Goal: Check status

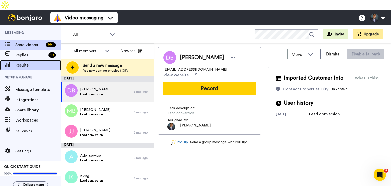
click at [26, 62] on span "Results" at bounding box center [38, 65] width 46 height 6
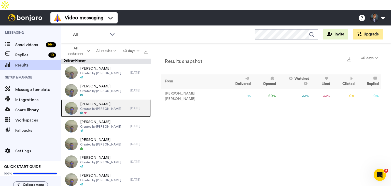
click at [102, 102] on span "Suzanne Roberts" at bounding box center [100, 104] width 41 height 5
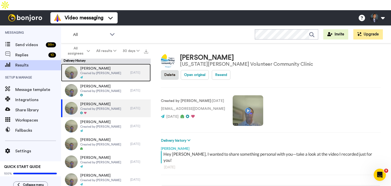
click at [93, 71] on span "Created by Shaun Smith" at bounding box center [100, 73] width 41 height 4
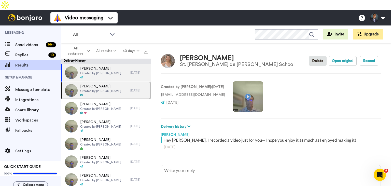
click at [94, 84] on span "Mark Eisinger" at bounding box center [100, 86] width 41 height 5
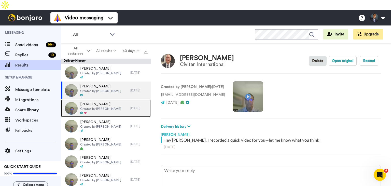
click at [95, 102] on span "[PERSON_NAME]" at bounding box center [100, 104] width 41 height 5
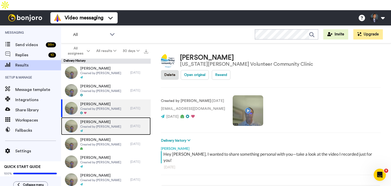
click at [99, 125] on span "Created by [PERSON_NAME]" at bounding box center [100, 127] width 41 height 4
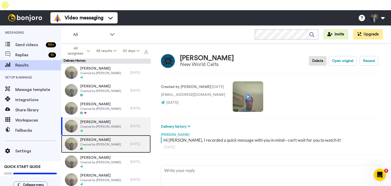
click at [100, 137] on span "[PERSON_NAME]" at bounding box center [100, 139] width 41 height 5
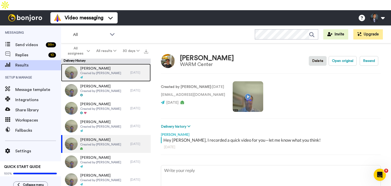
click at [99, 76] on div at bounding box center [100, 78] width 41 height 4
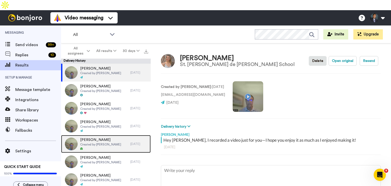
click at [99, 142] on span "Created by [PERSON_NAME]" at bounding box center [100, 144] width 41 height 4
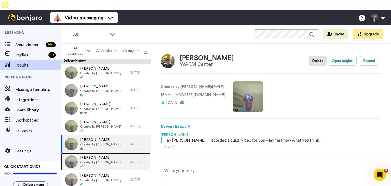
click at [97, 160] on span "Created by [PERSON_NAME]" at bounding box center [100, 162] width 41 height 4
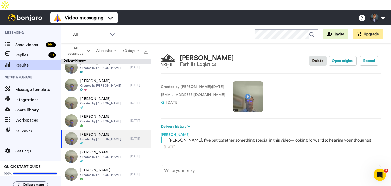
scroll to position [24, 0]
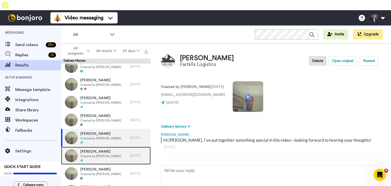
click at [94, 149] on div "Erik Ruda Created by Shaun Smith" at bounding box center [100, 155] width 41 height 13
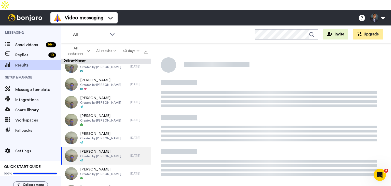
type textarea "x"
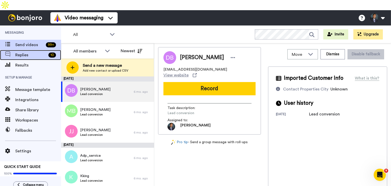
click at [27, 52] on span "Replies" at bounding box center [30, 55] width 31 height 6
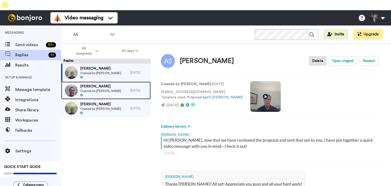
click at [107, 84] on span "Paul Baldwin" at bounding box center [100, 86] width 41 height 5
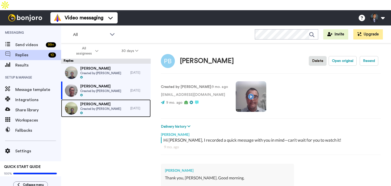
click at [108, 102] on span "[PERSON_NAME]" at bounding box center [100, 104] width 41 height 5
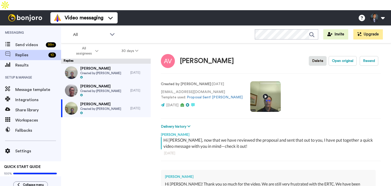
type textarea "x"
click at [24, 62] on span "Results" at bounding box center [38, 65] width 46 height 6
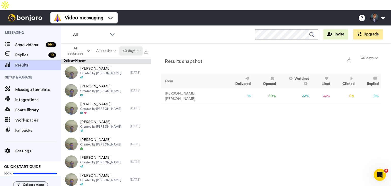
click at [135, 46] on button "30 days" at bounding box center [130, 50] width 23 height 9
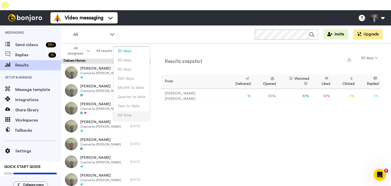
click at [131, 113] on li "All time" at bounding box center [132, 115] width 36 height 9
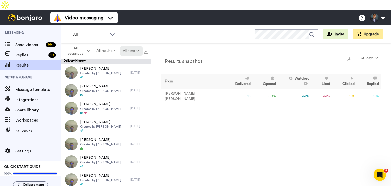
click at [134, 46] on button "All time" at bounding box center [131, 50] width 23 height 9
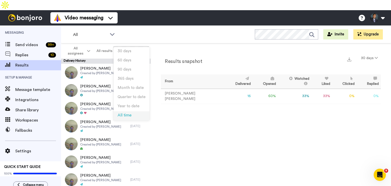
click at [130, 114] on span "All time" at bounding box center [125, 115] width 14 height 4
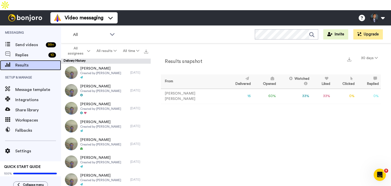
click at [33, 62] on span "Results" at bounding box center [38, 65] width 46 height 6
click at [376, 56] on icon at bounding box center [376, 58] width 3 height 4
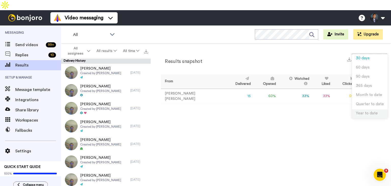
click at [367, 111] on li "Year to date" at bounding box center [370, 113] width 36 height 9
